Goal: Navigation & Orientation: Find specific page/section

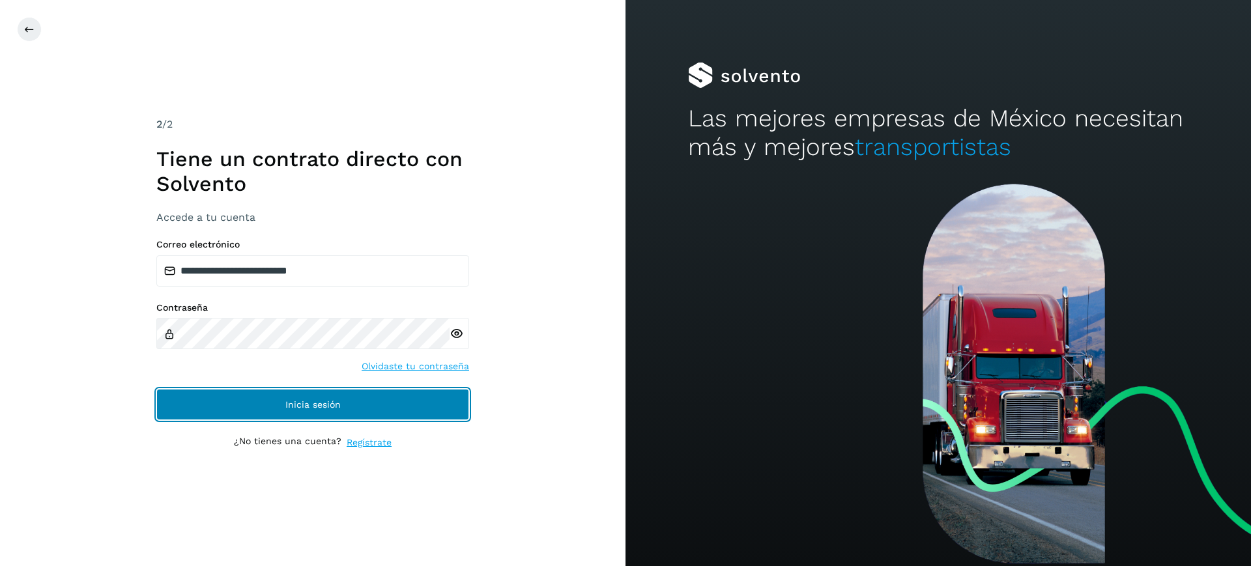
click at [291, 406] on span "Inicia sesión" at bounding box center [312, 404] width 55 height 9
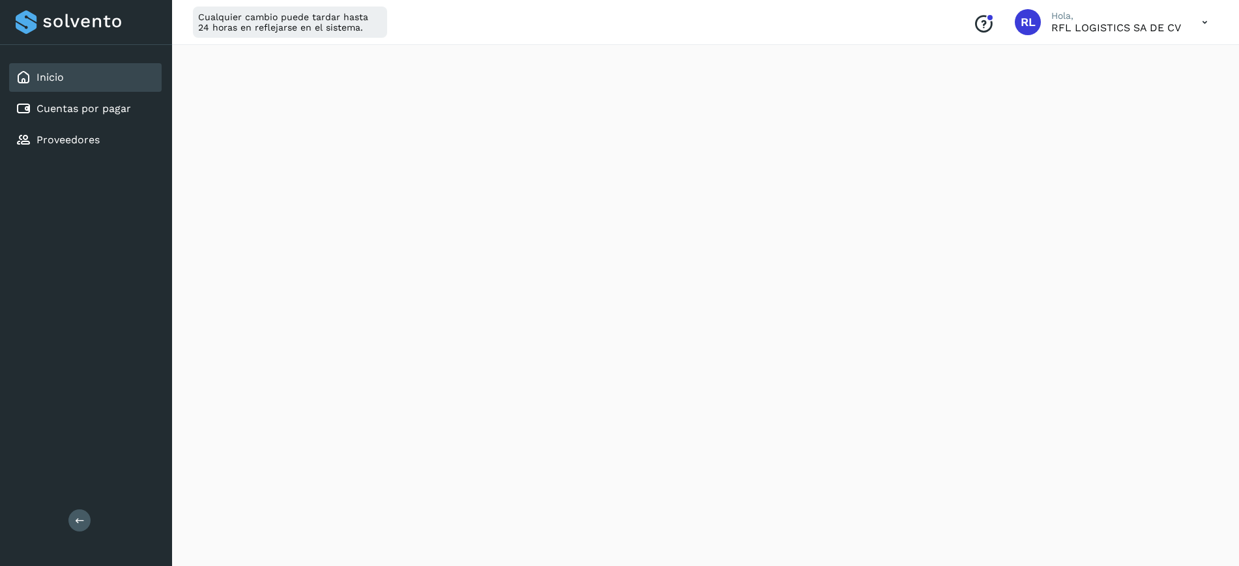
scroll to position [166, 0]
click at [160, 104] on div "Cuentas por pagar" at bounding box center [85, 108] width 152 height 29
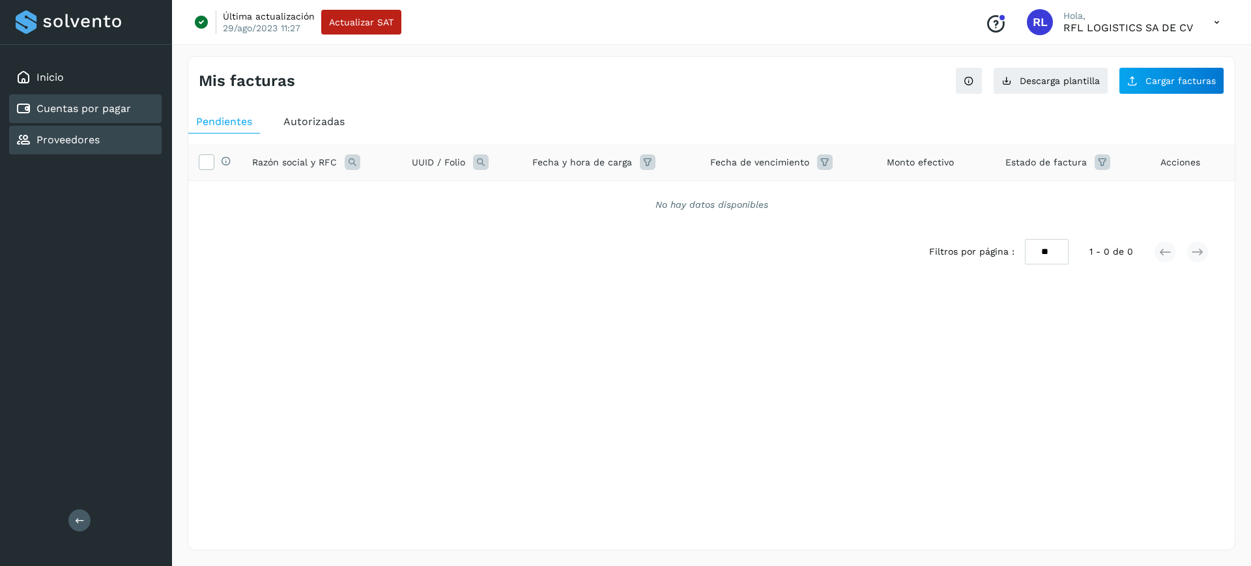
click at [133, 132] on div "Proveedores" at bounding box center [85, 140] width 152 height 29
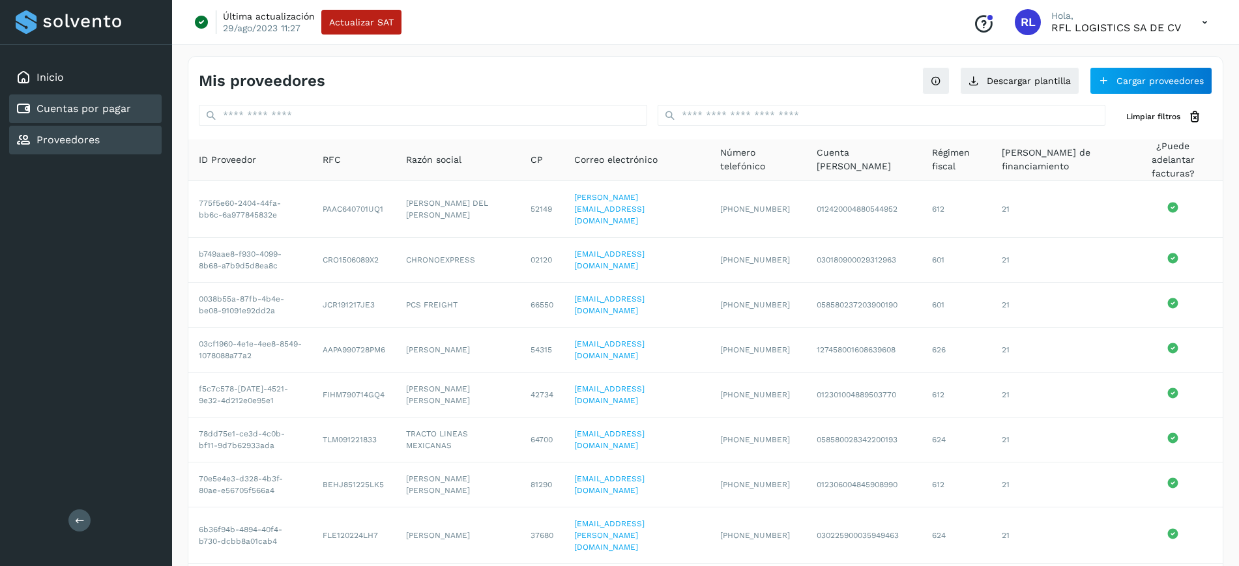
click at [139, 111] on div "Cuentas por pagar" at bounding box center [85, 108] width 152 height 29
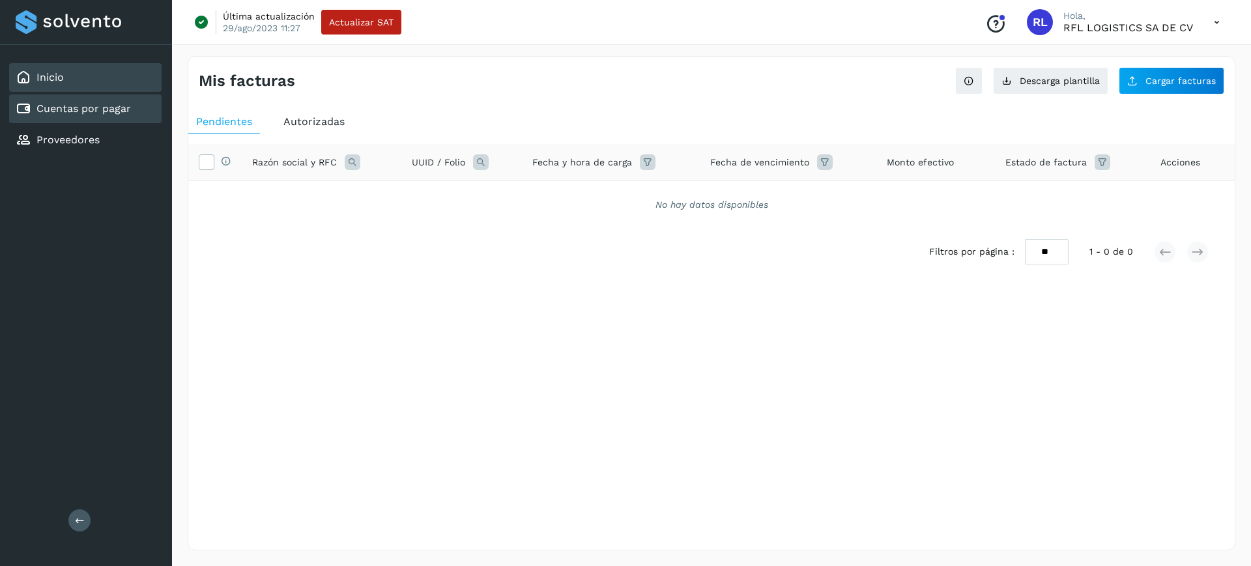
click at [106, 74] on div "Inicio" at bounding box center [85, 77] width 152 height 29
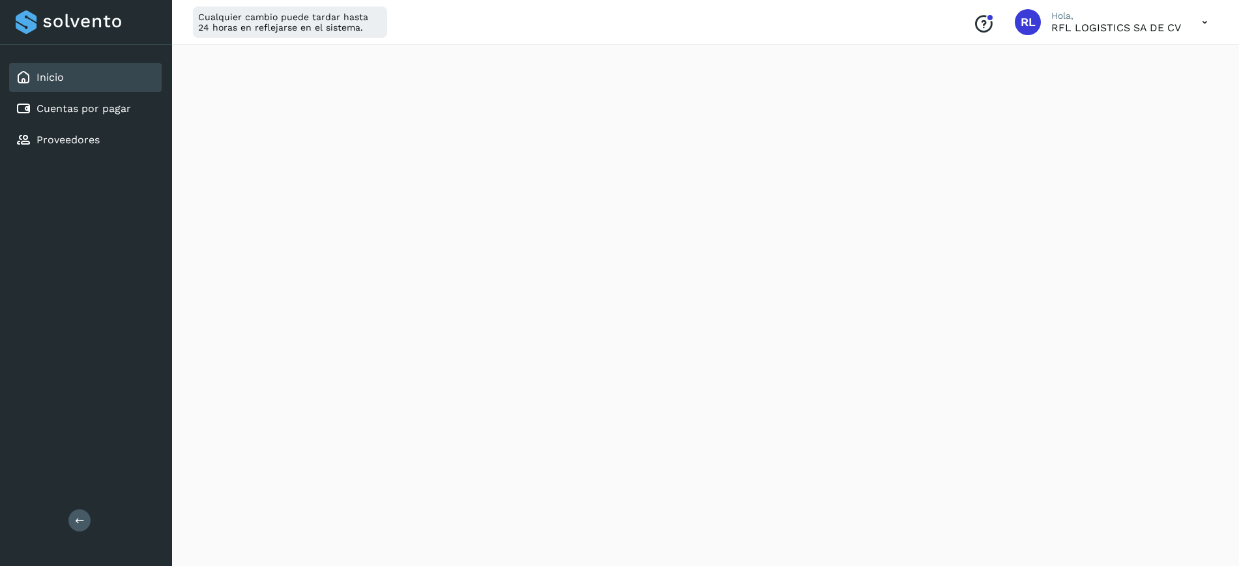
scroll to position [234, 0]
